Goal: Task Accomplishment & Management: Manage account settings

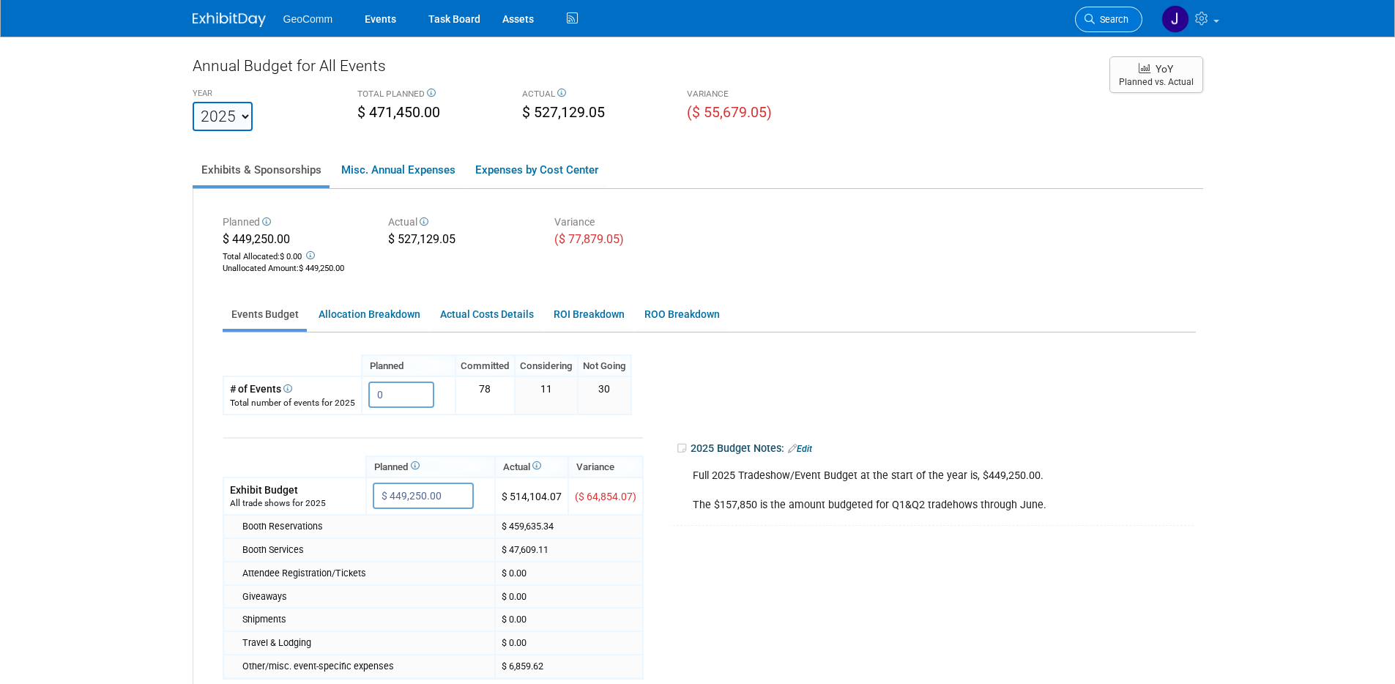
click at [1105, 15] on span "Search" at bounding box center [1111, 19] width 34 height 11
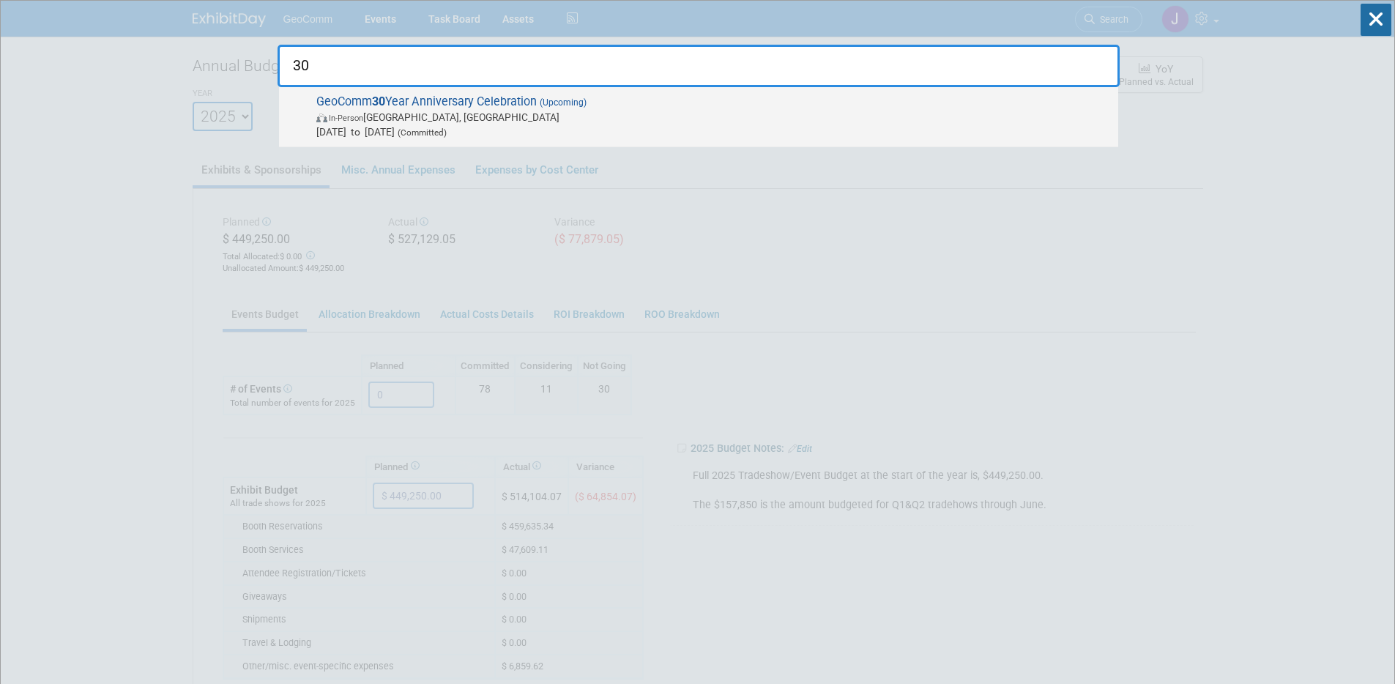
type input "30"
click at [700, 113] on span "In-Person [GEOGRAPHIC_DATA], [GEOGRAPHIC_DATA]" at bounding box center [713, 117] width 794 height 15
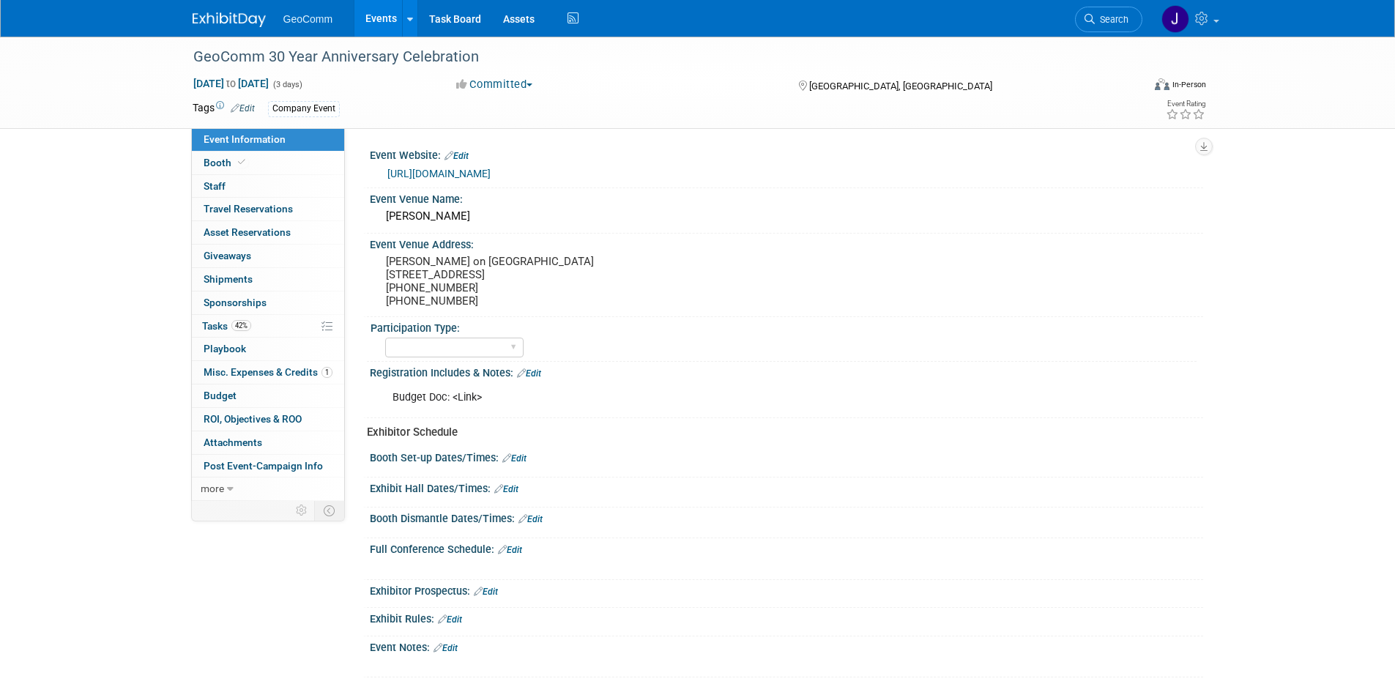
select select "No"
click at [286, 324] on link "42% Tasks 42%" at bounding box center [268, 326] width 152 height 23
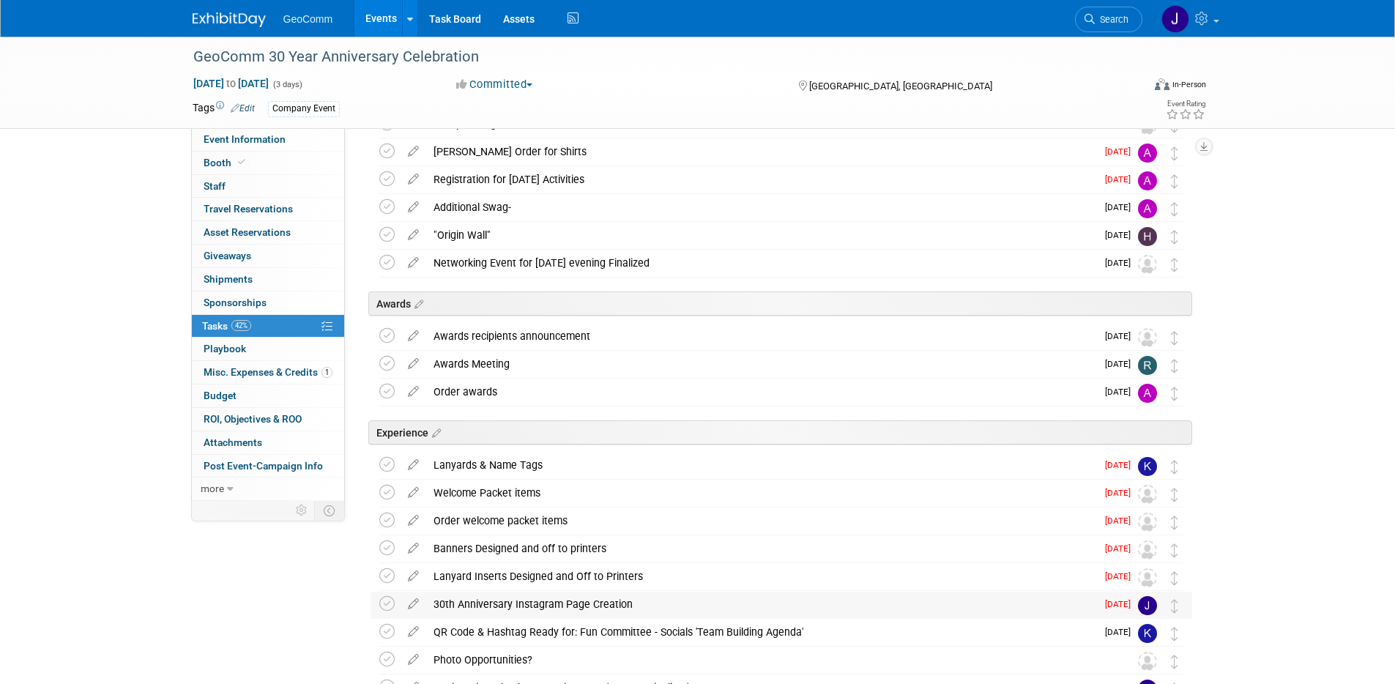
scroll to position [534, 0]
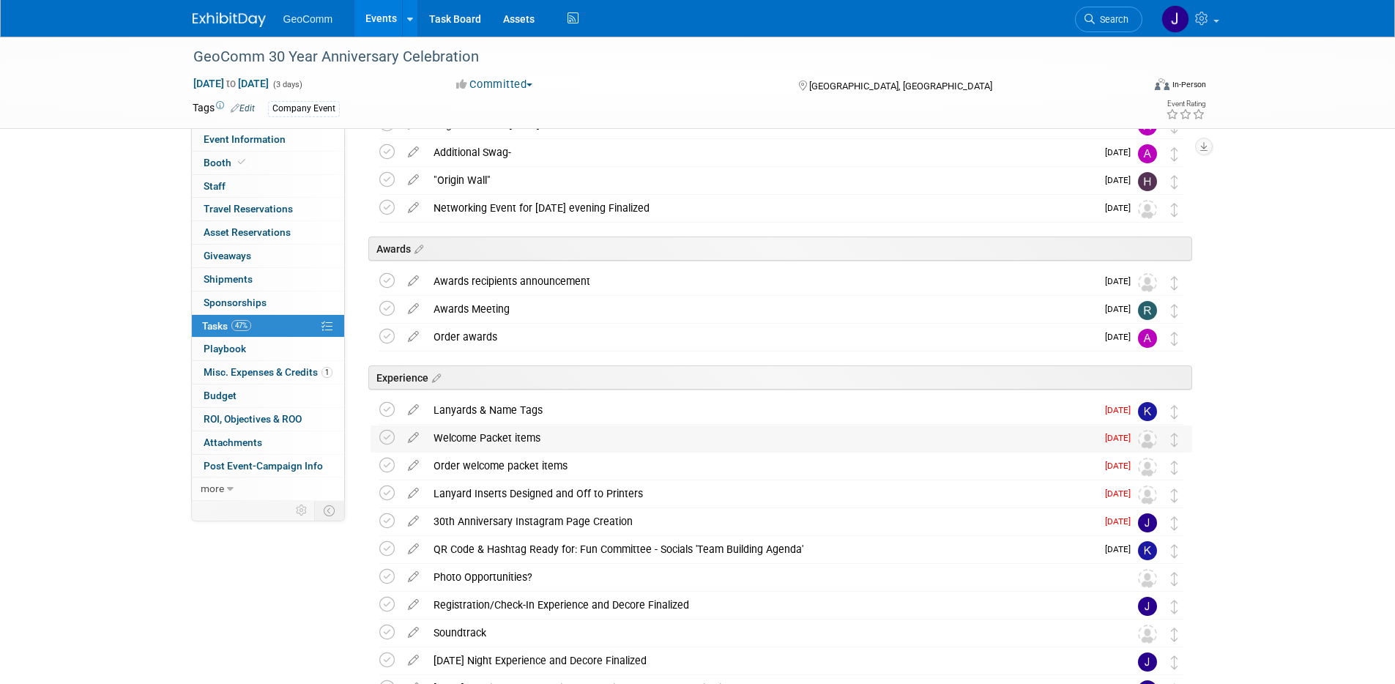
click at [777, 440] on div "Welcome Packet items" at bounding box center [761, 437] width 670 height 25
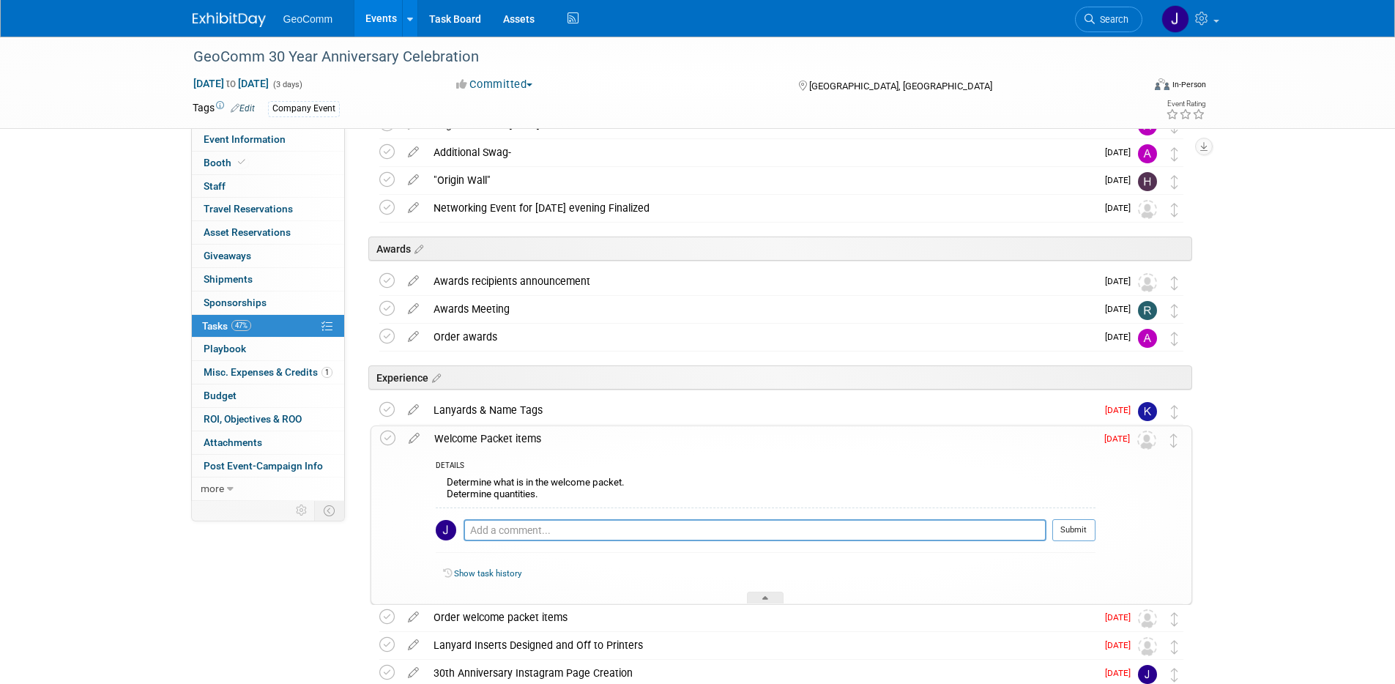
click at [777, 440] on div "Welcome Packet items" at bounding box center [761, 438] width 668 height 25
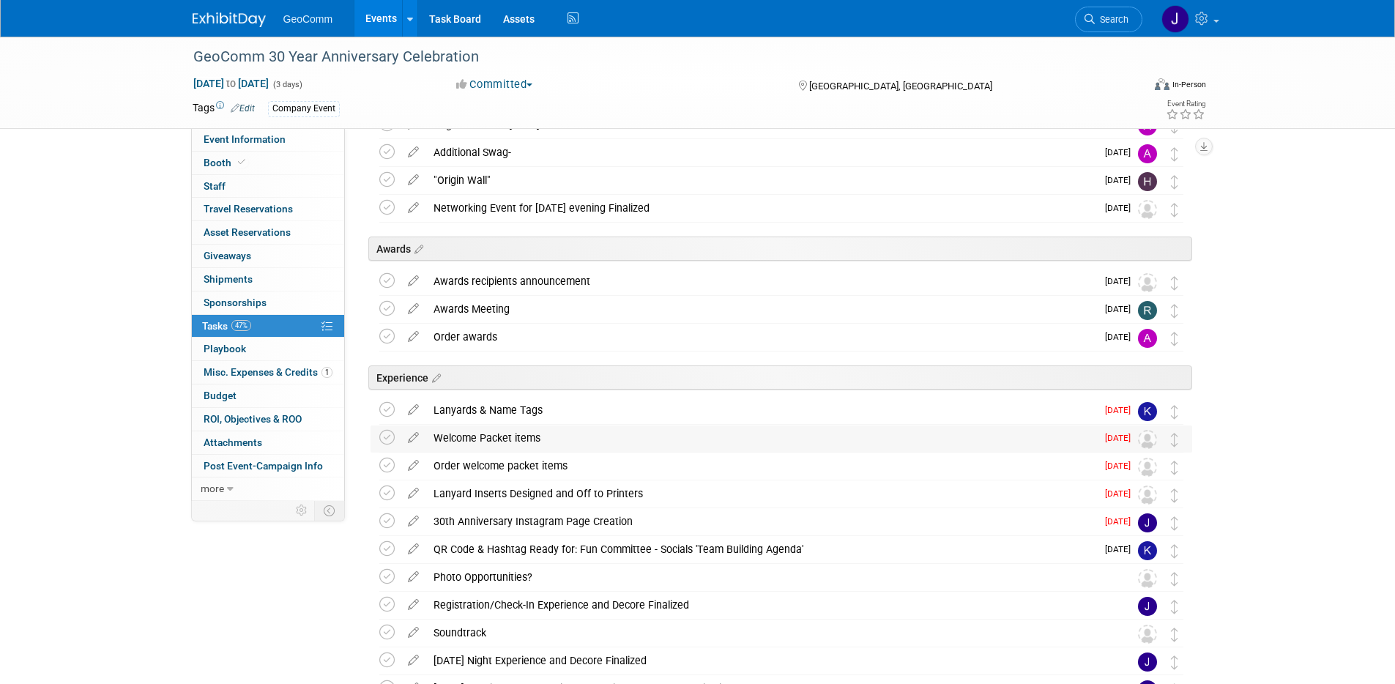
click at [647, 437] on div "Welcome Packet items" at bounding box center [761, 437] width 670 height 25
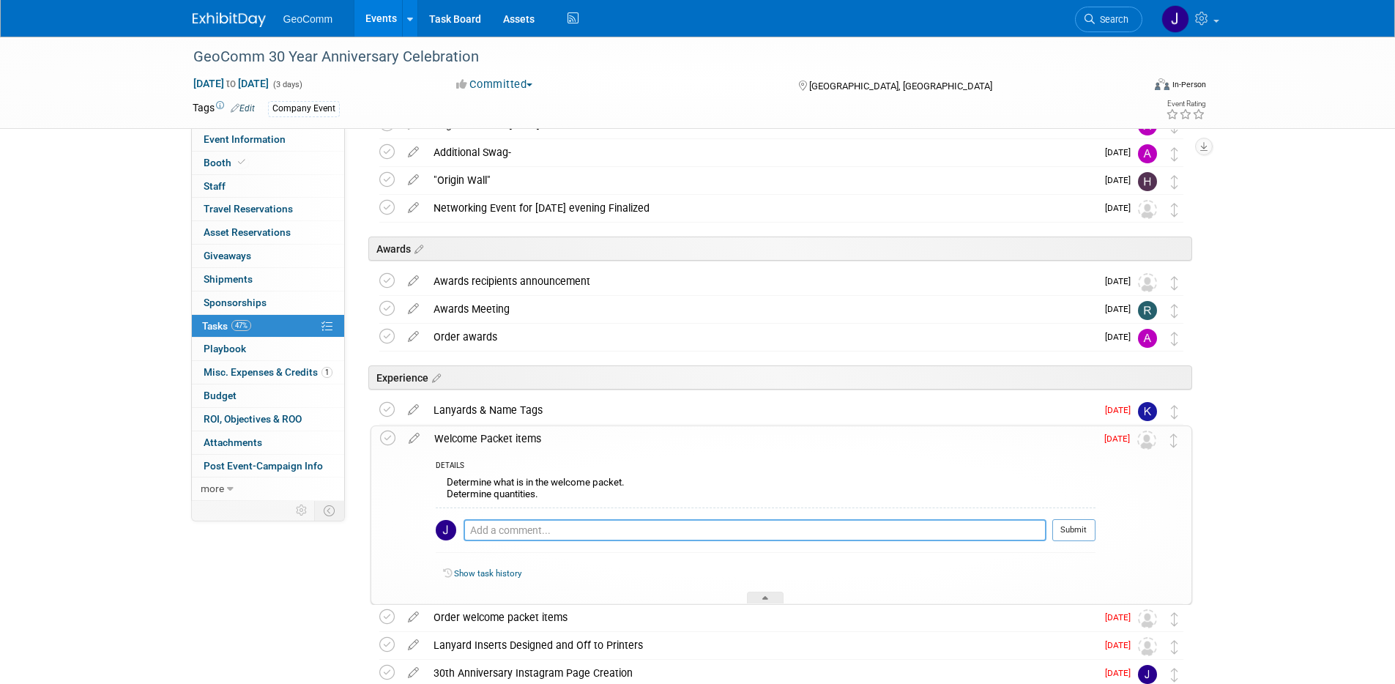
click at [496, 534] on textarea at bounding box center [754, 530] width 583 height 22
type textarea "Removing this and opting for information being displayed on the Landing Page fr…"
click at [1081, 534] on button "Submit" at bounding box center [1073, 530] width 43 height 22
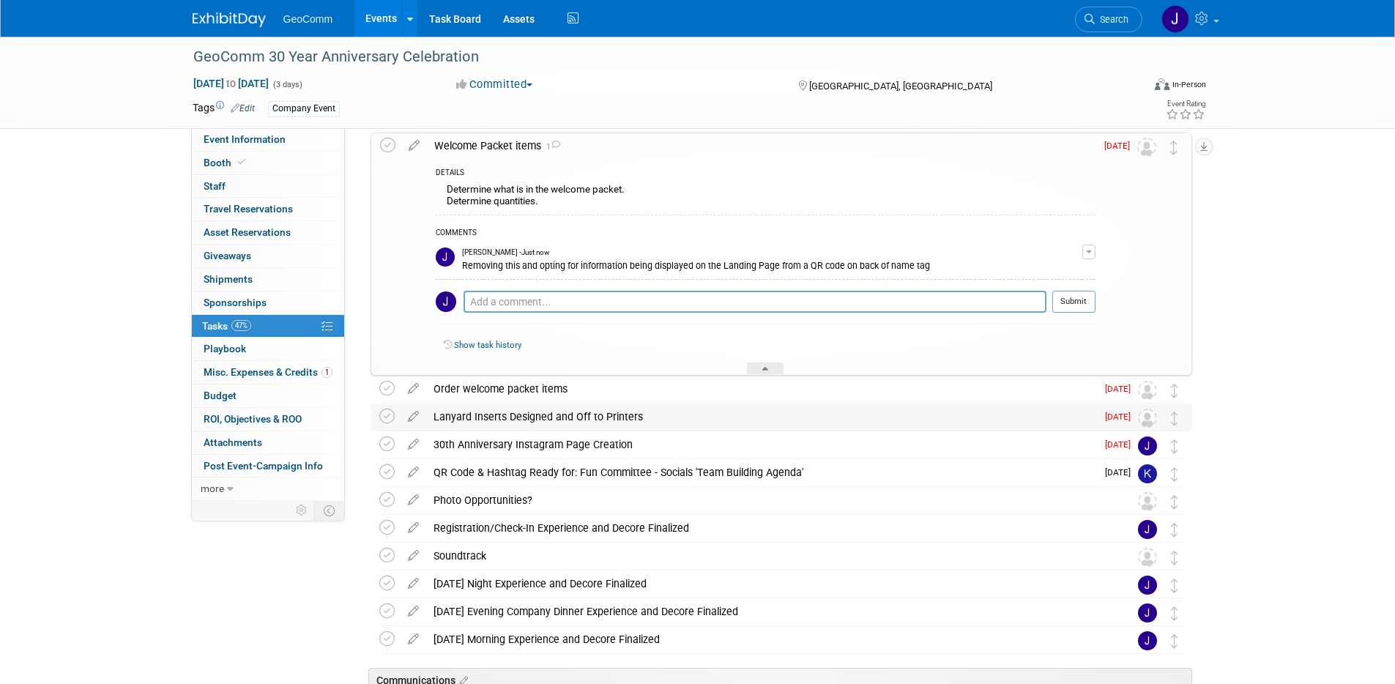
scroll to position [828, 0]
click at [1292, 406] on div "GeoComm 30 Year Anniversary Celebration Sep 2, 2025 to Sep 4, 2025 (3 days) Sep…" at bounding box center [697, 155] width 1395 height 1893
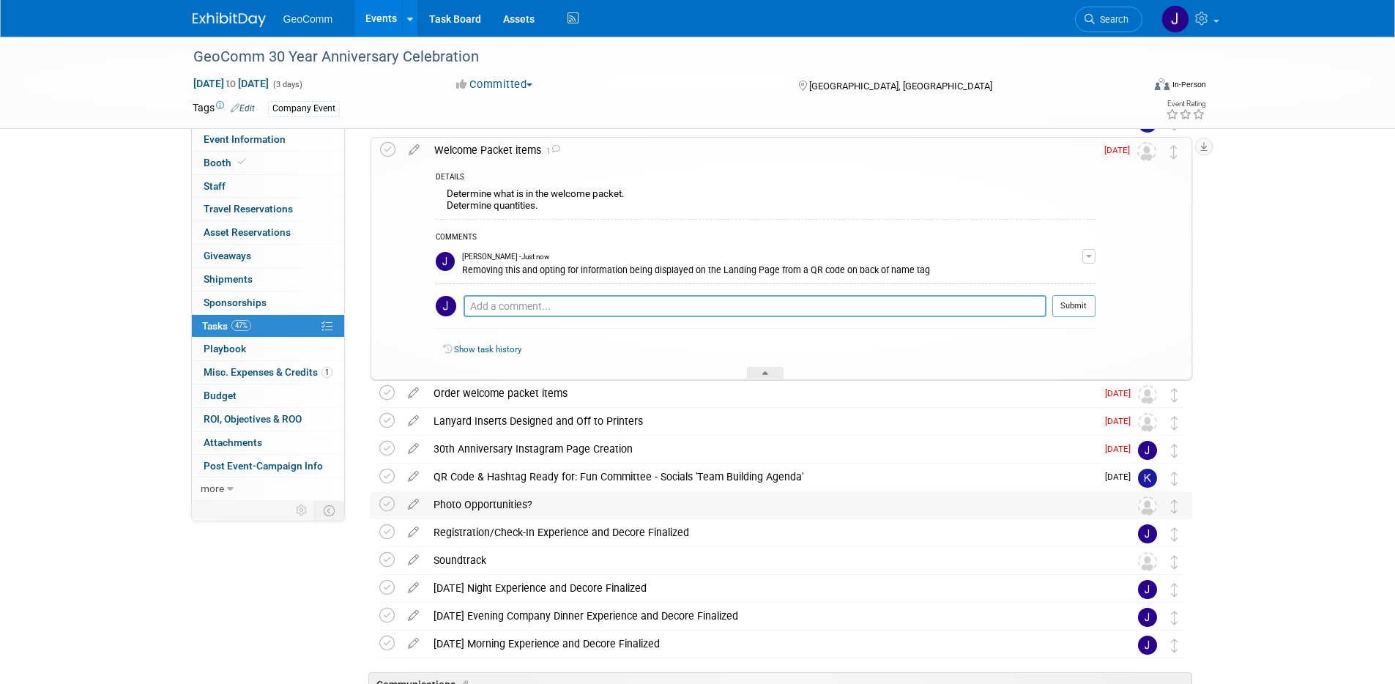
scroll to position [824, 0]
click at [718, 448] on div "30th Anniversary Instagram Page Creation" at bounding box center [761, 448] width 670 height 25
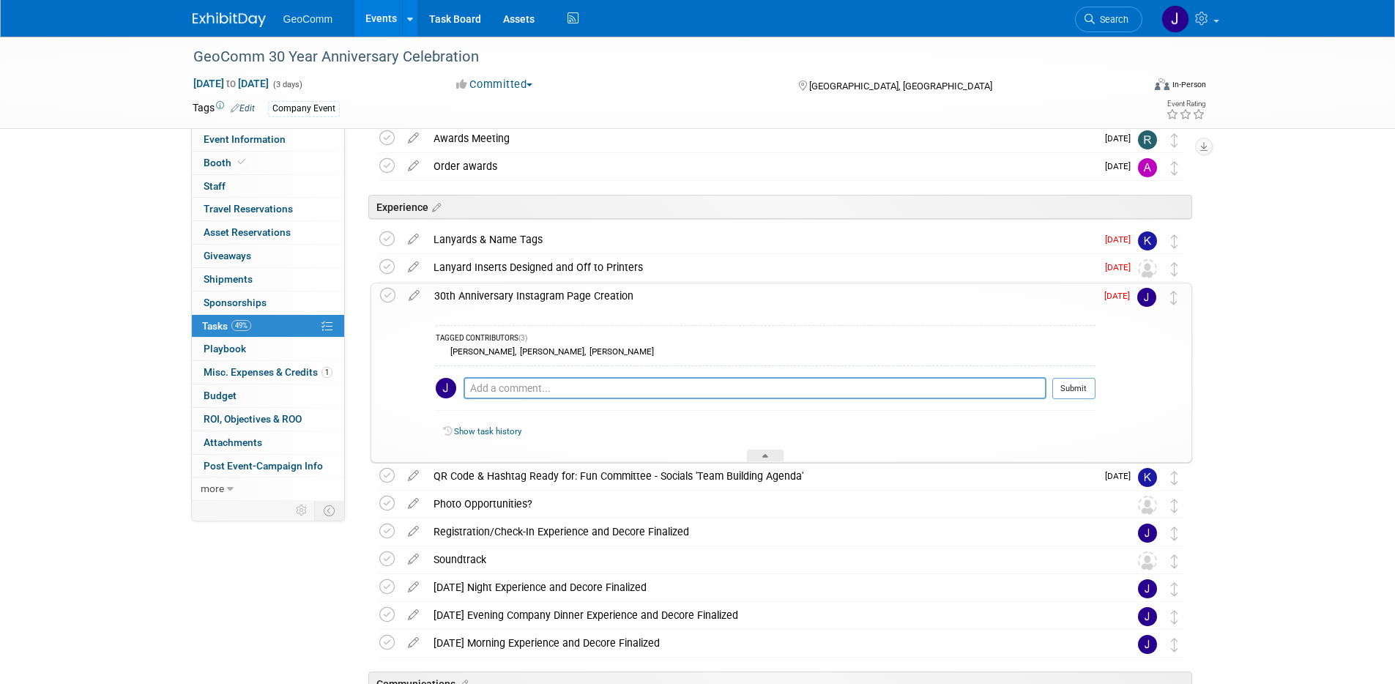
scroll to position [638, 0]
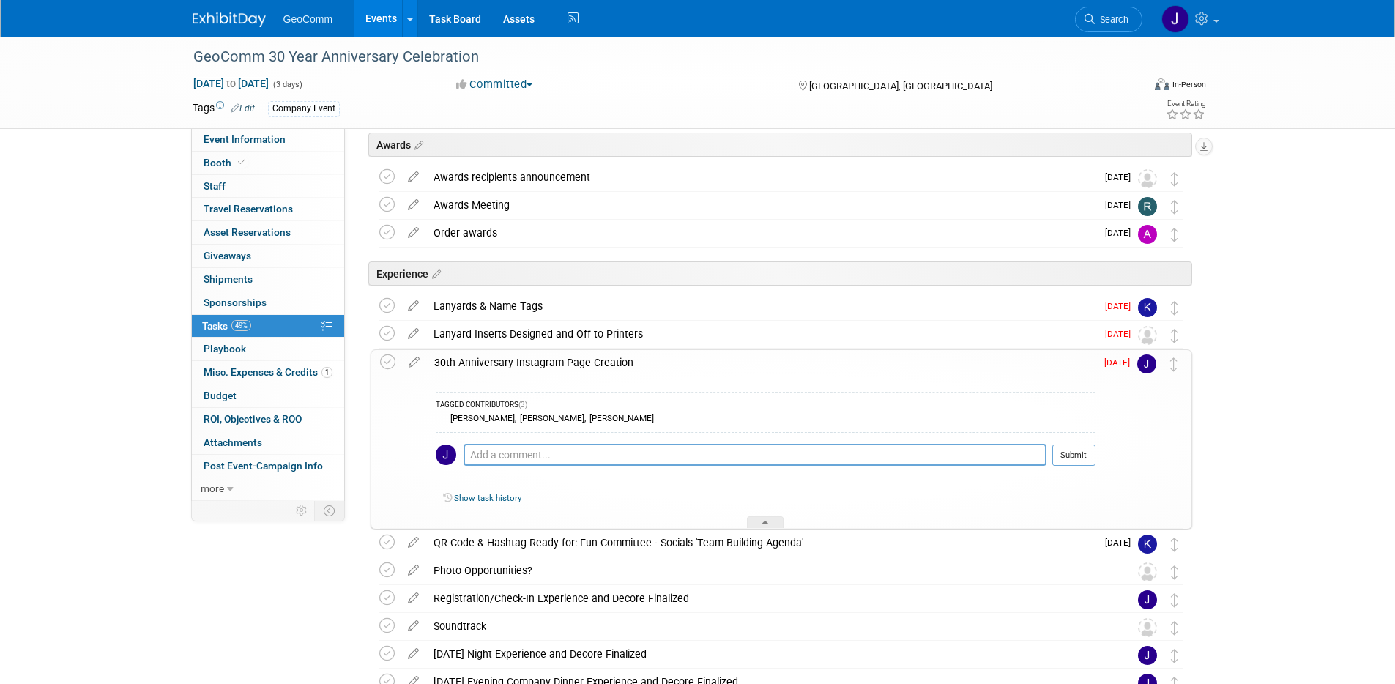
click at [965, 359] on div "30th Anniversary Instagram Page Creation" at bounding box center [761, 362] width 668 height 25
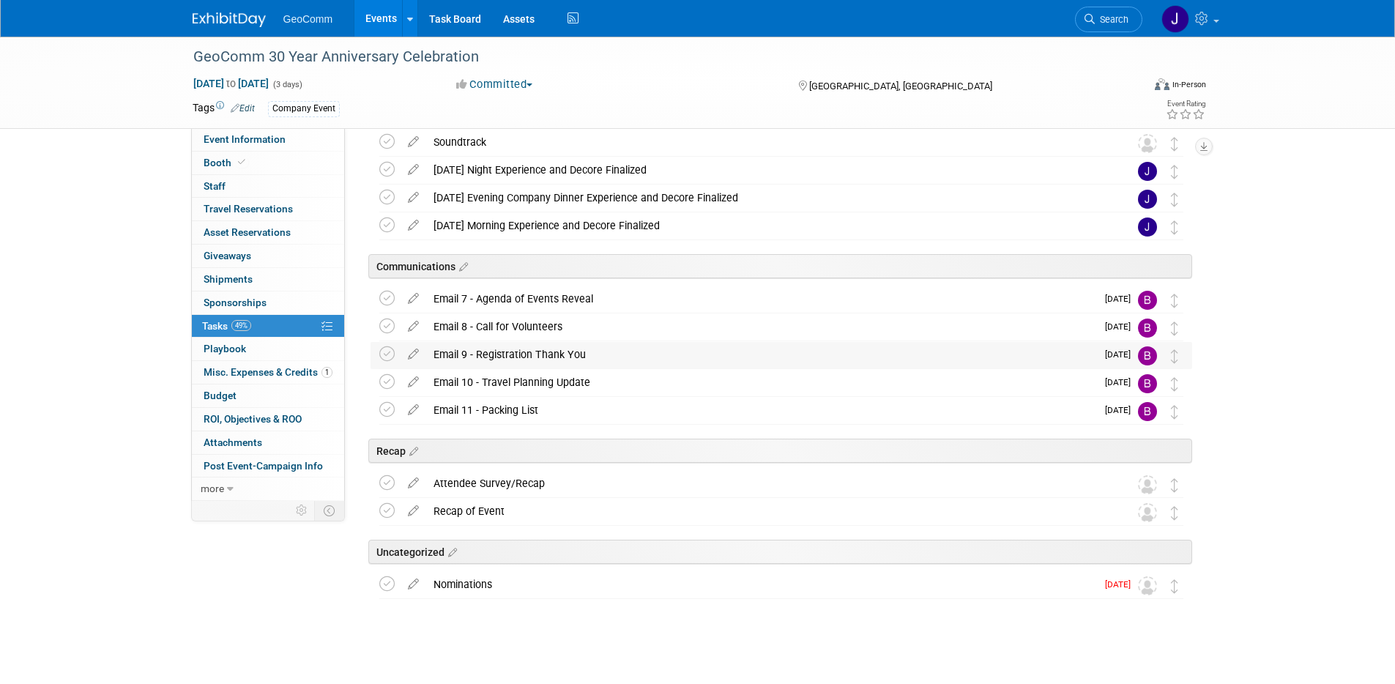
scroll to position [974, 0]
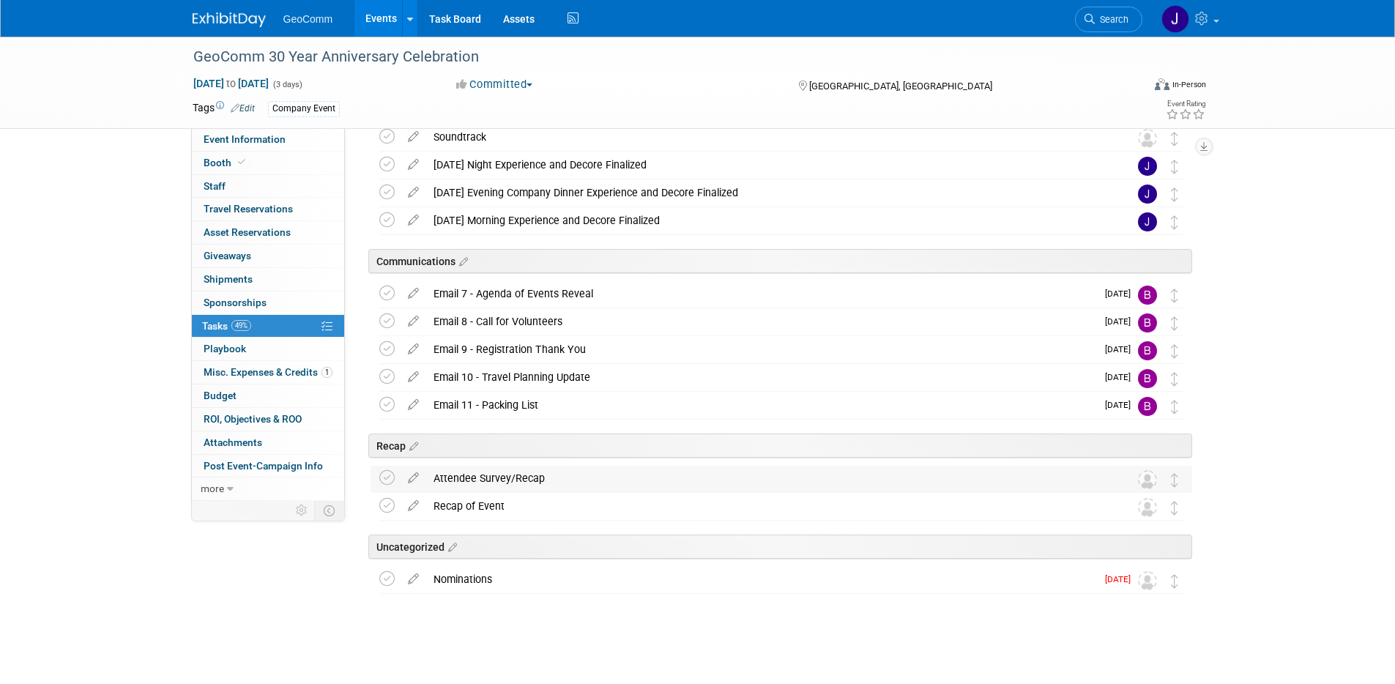
click at [586, 480] on div "Attendee Survey/Recap" at bounding box center [767, 478] width 682 height 25
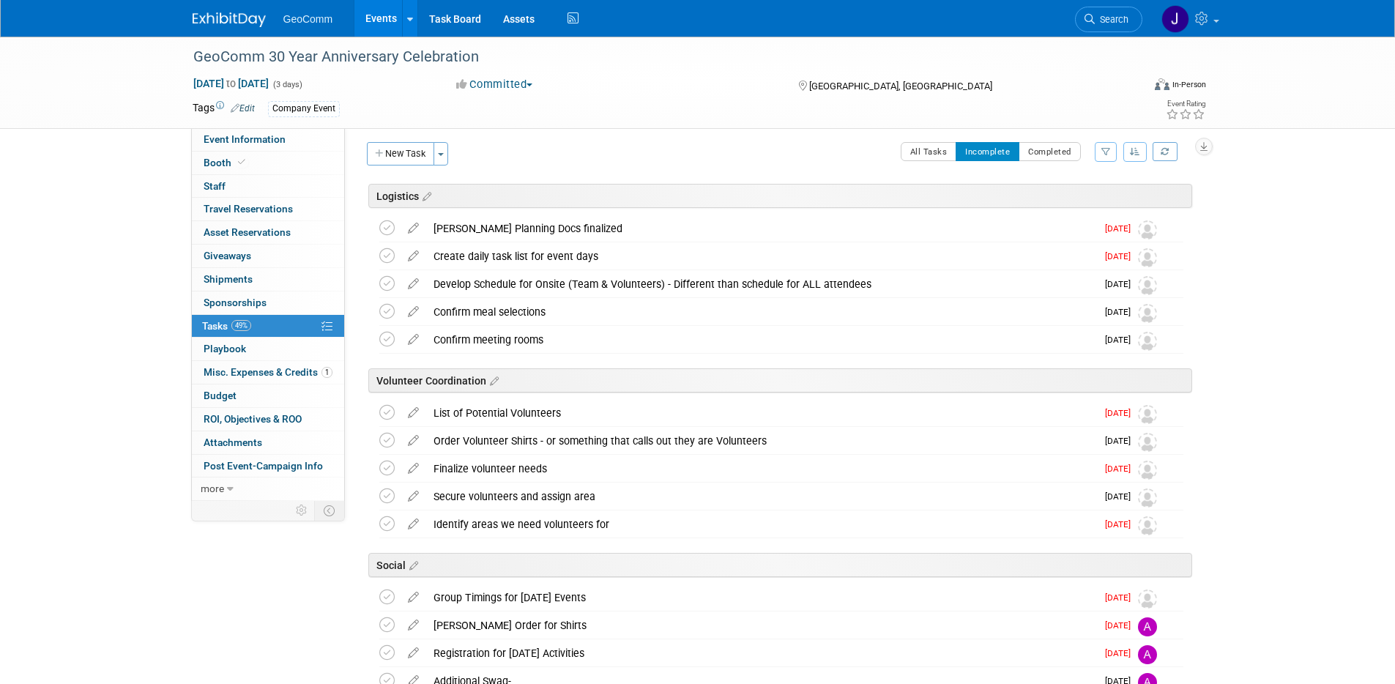
scroll to position [0, 0]
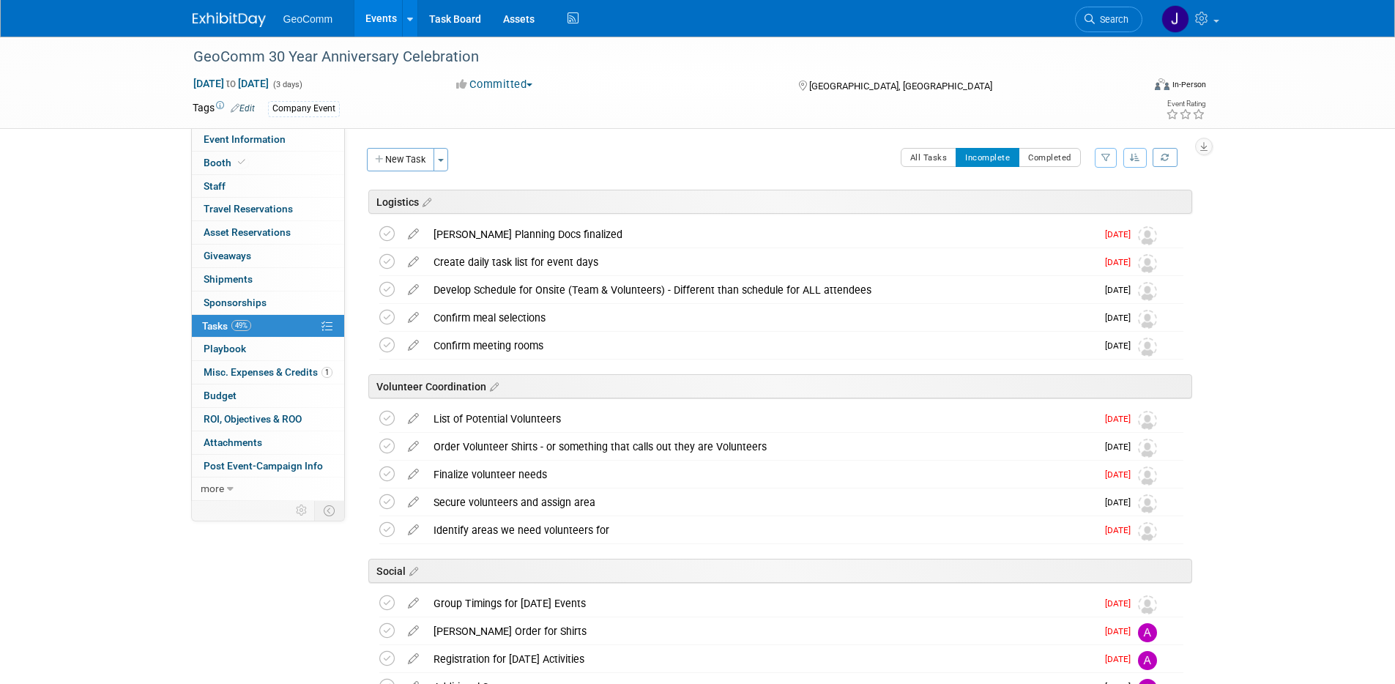
click at [635, 92] on div "Committed Committed Considering Not Going" at bounding box center [613, 85] width 324 height 16
click at [142, 83] on div "GeoComm 30 Year Anniversary Celebration Sep 2, 2025 to Sep 4, 2025 (3 days) Sep…" at bounding box center [697, 83] width 1395 height 92
